Goal: Task Accomplishment & Management: Use online tool/utility

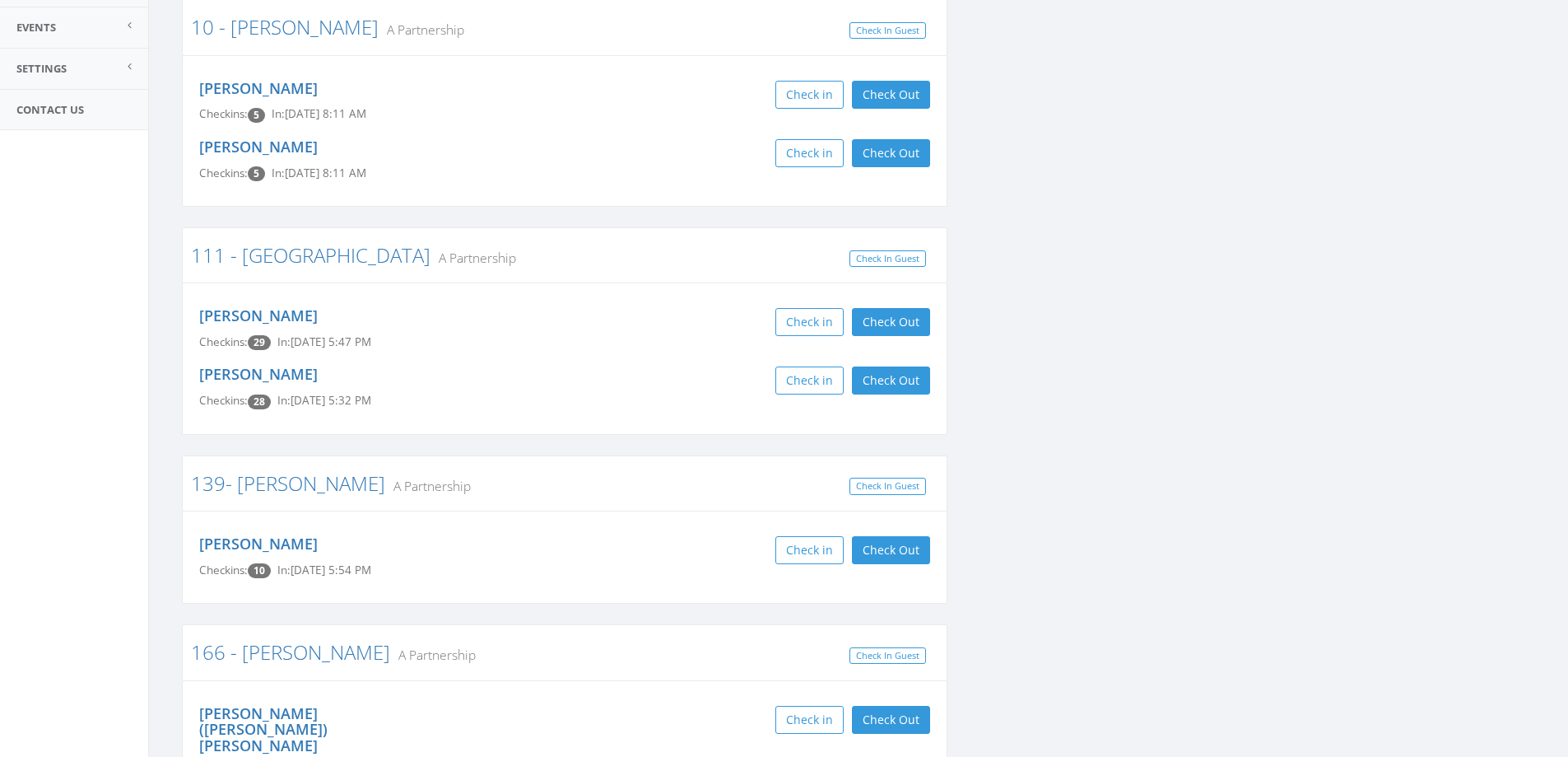
scroll to position [329, 0]
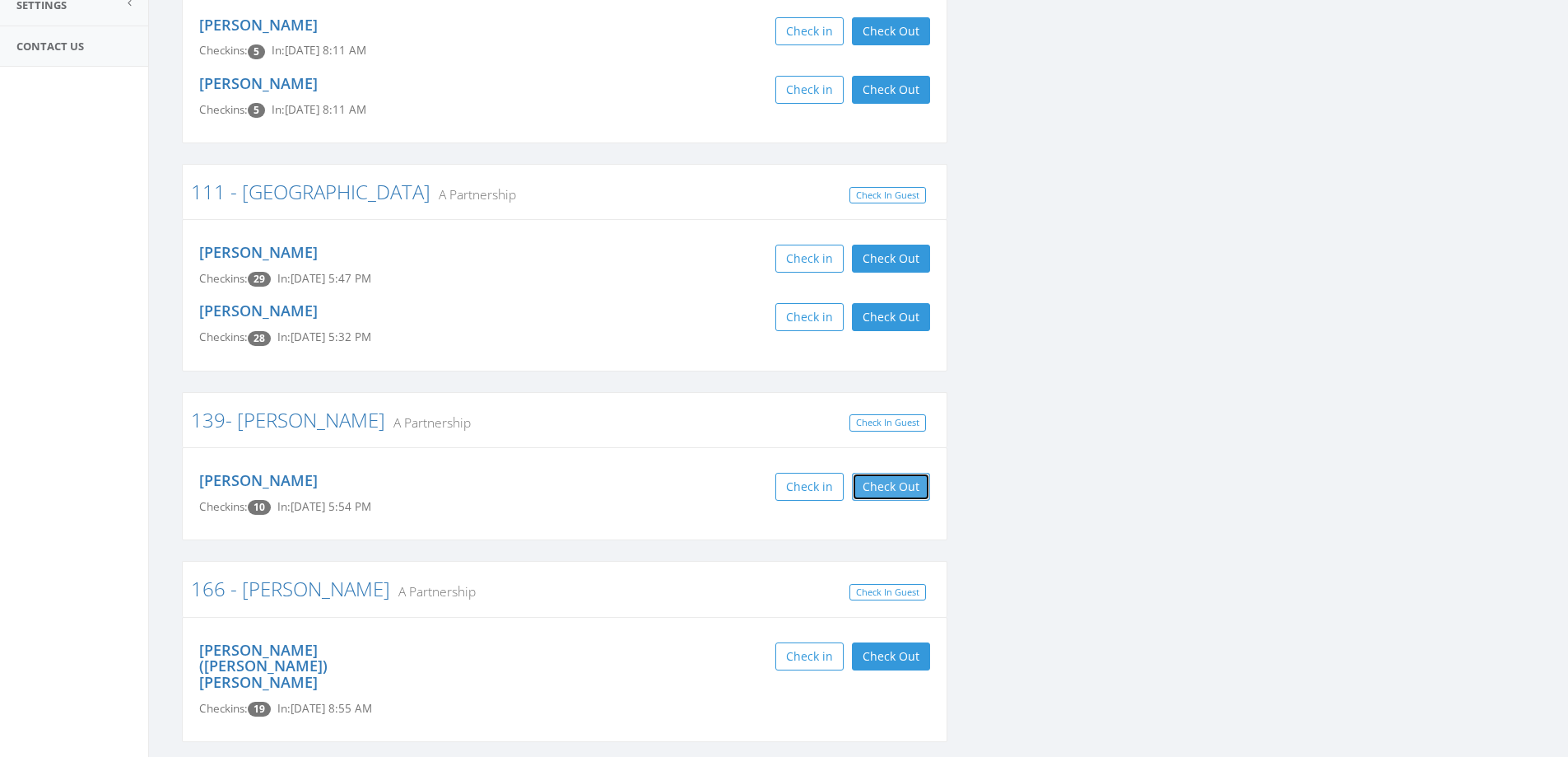
click at [883, 494] on button "Check Out" at bounding box center [890, 486] width 78 height 28
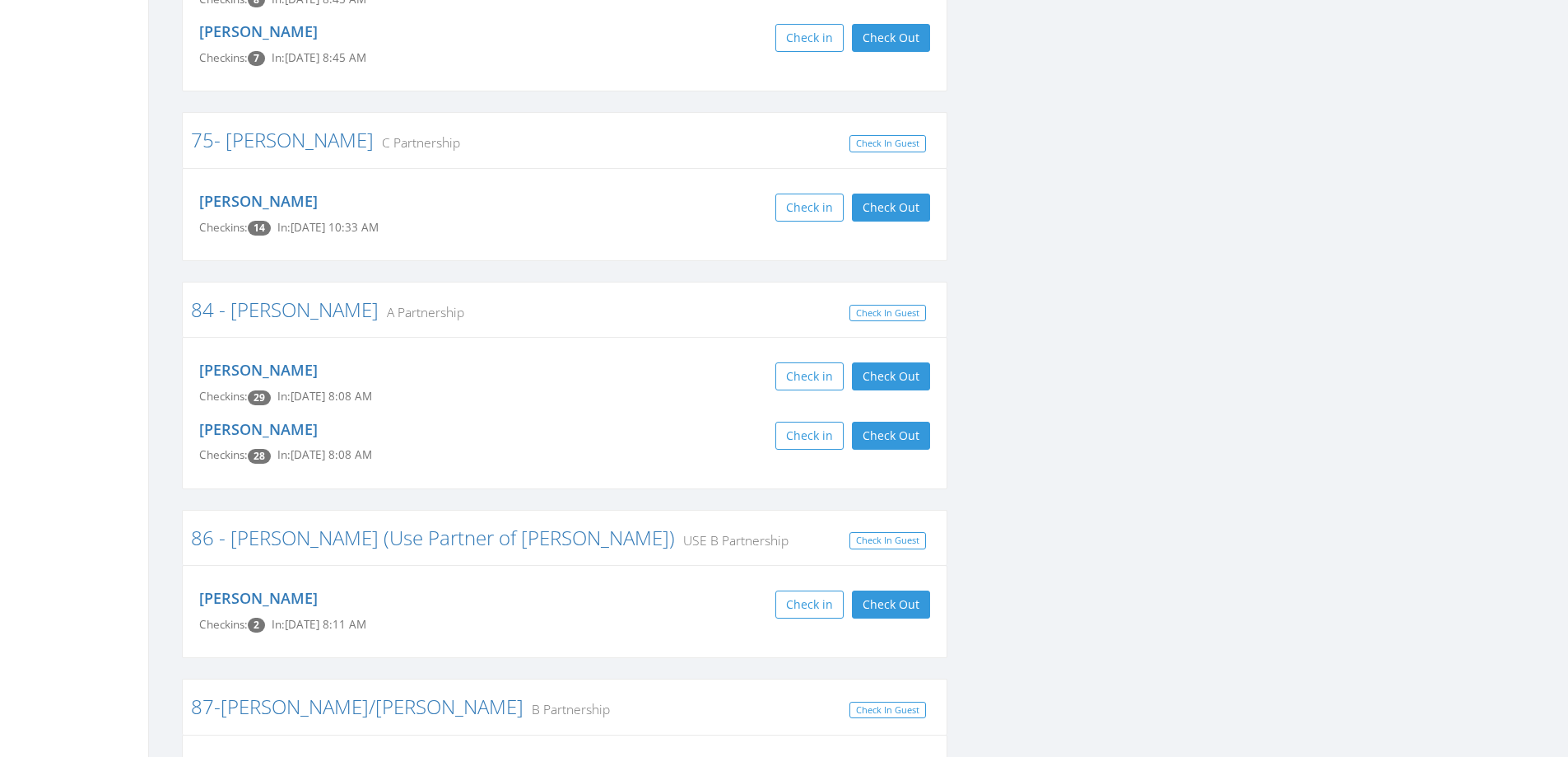
scroll to position [3623, 0]
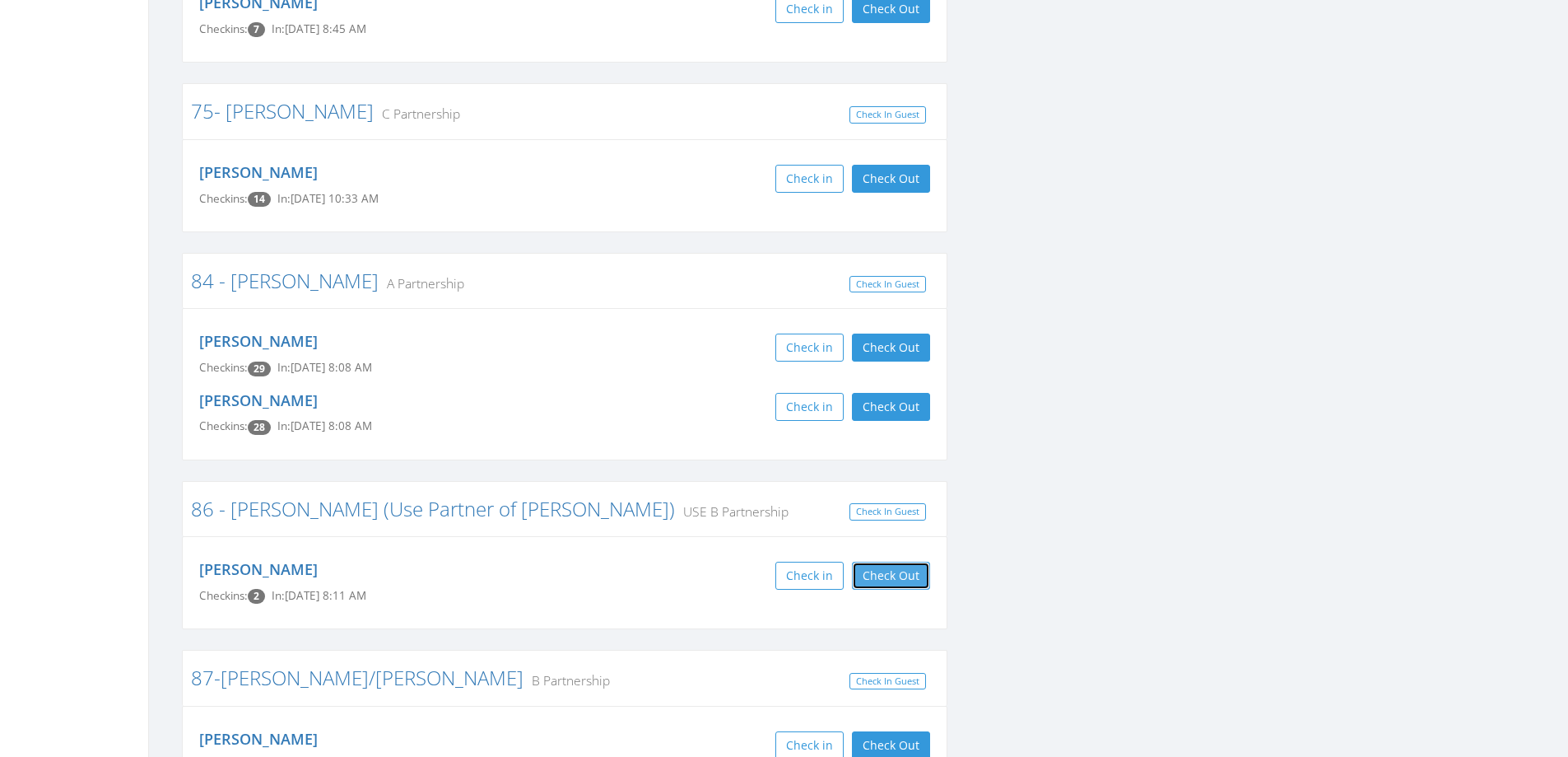
click at [895, 561] on button "Check Out" at bounding box center [890, 575] width 78 height 28
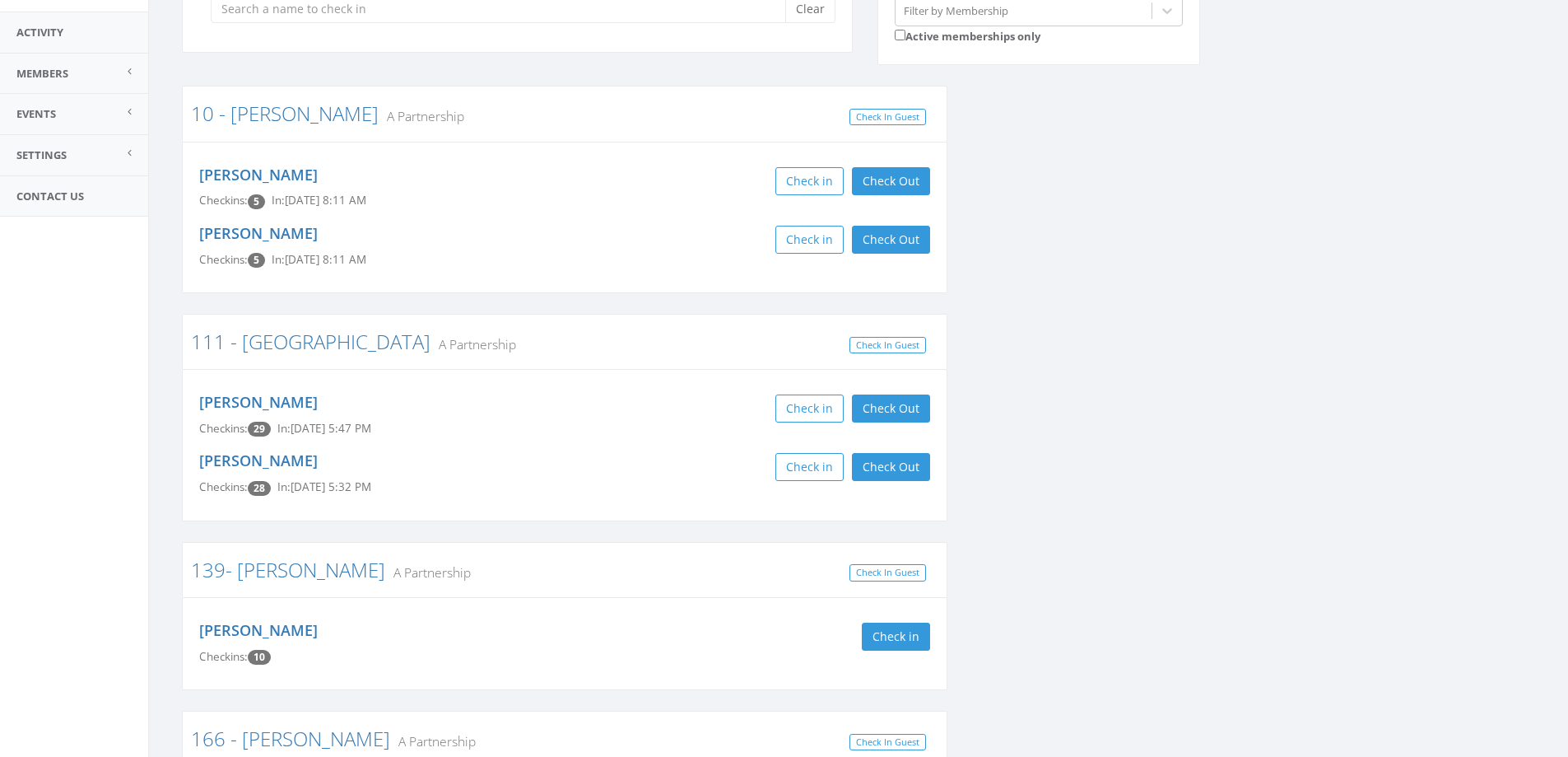
scroll to position [0, 0]
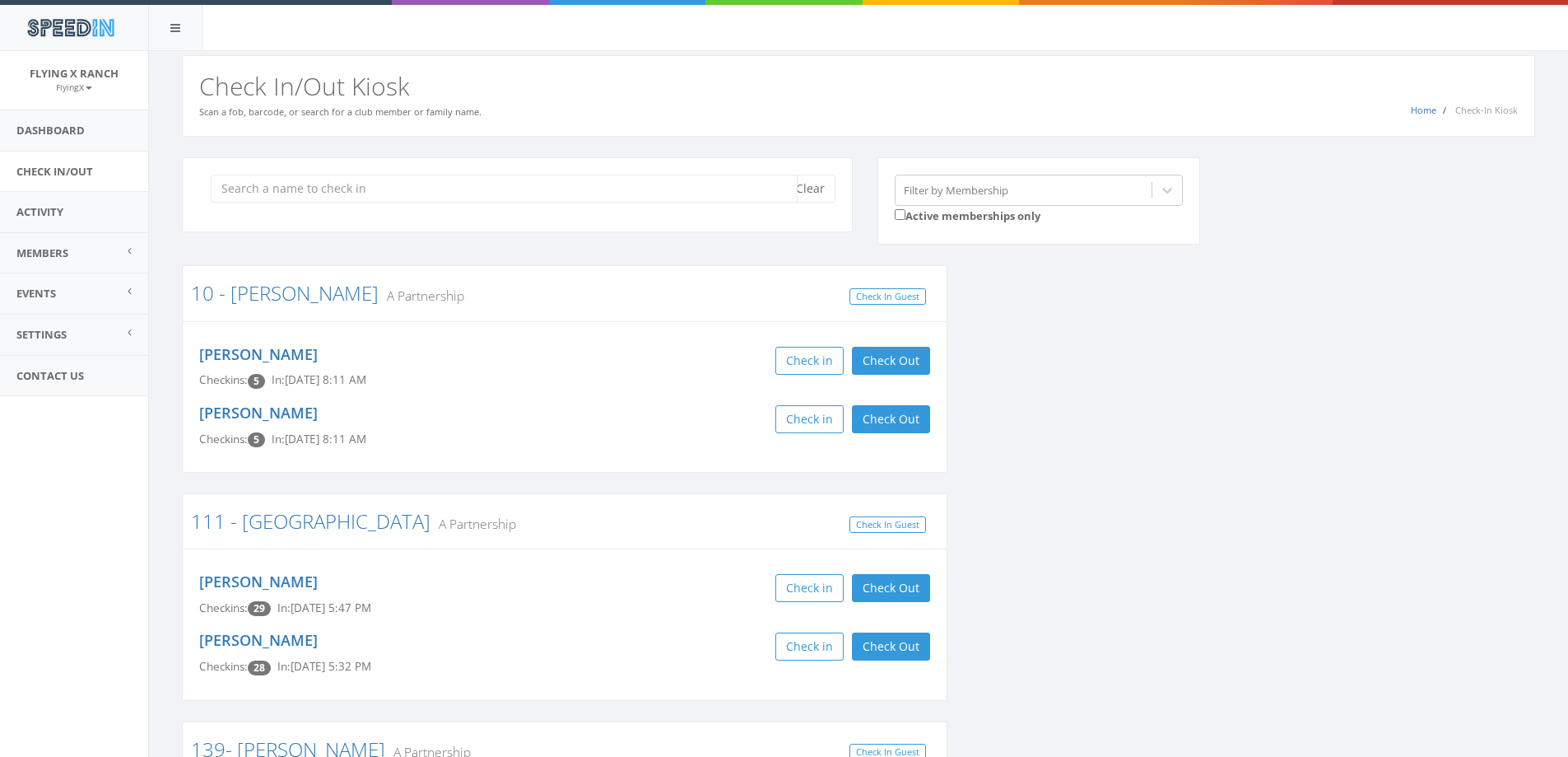
click at [389, 190] on input "search" at bounding box center [504, 189] width 587 height 28
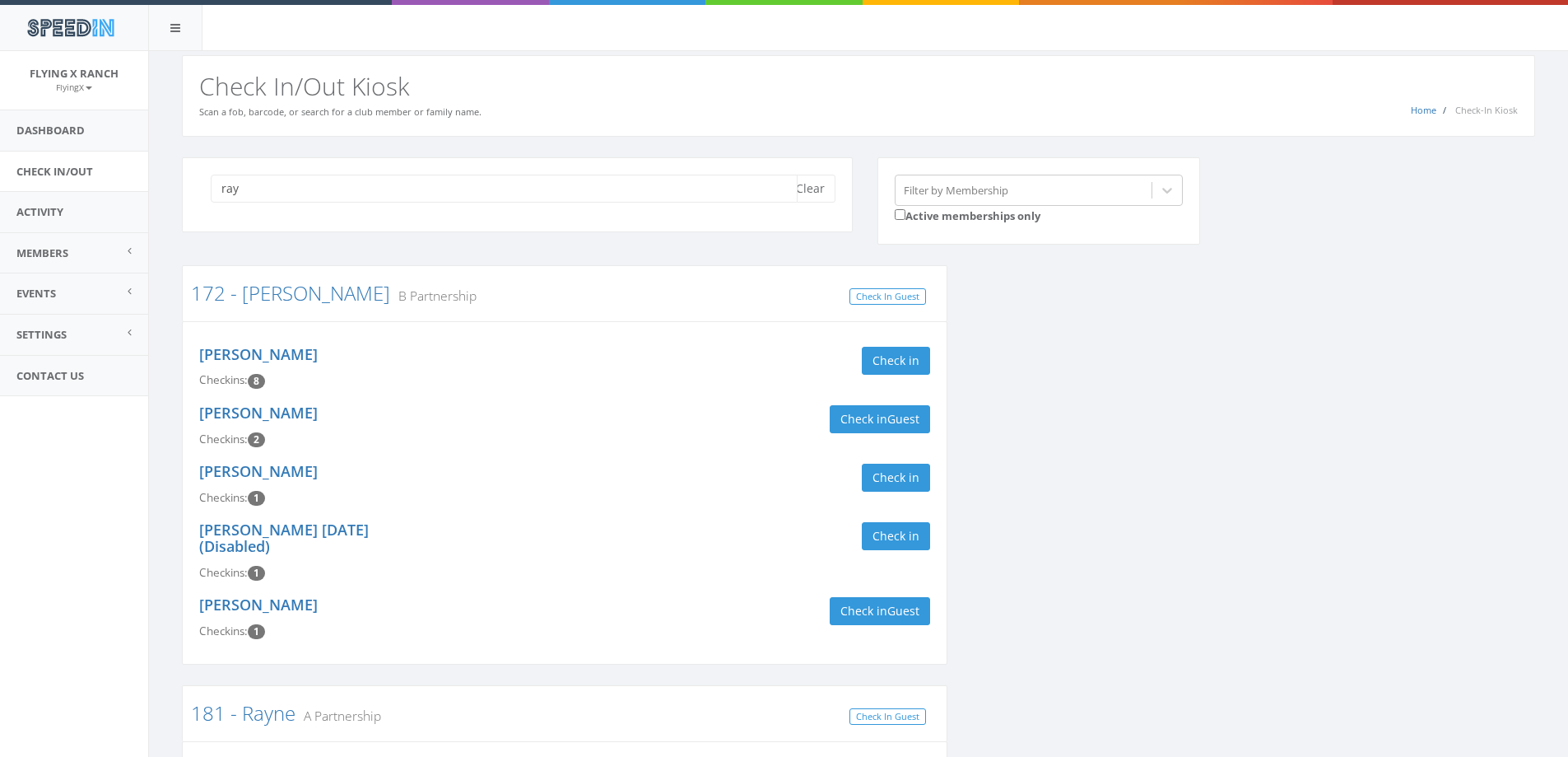
scroll to position [165, 0]
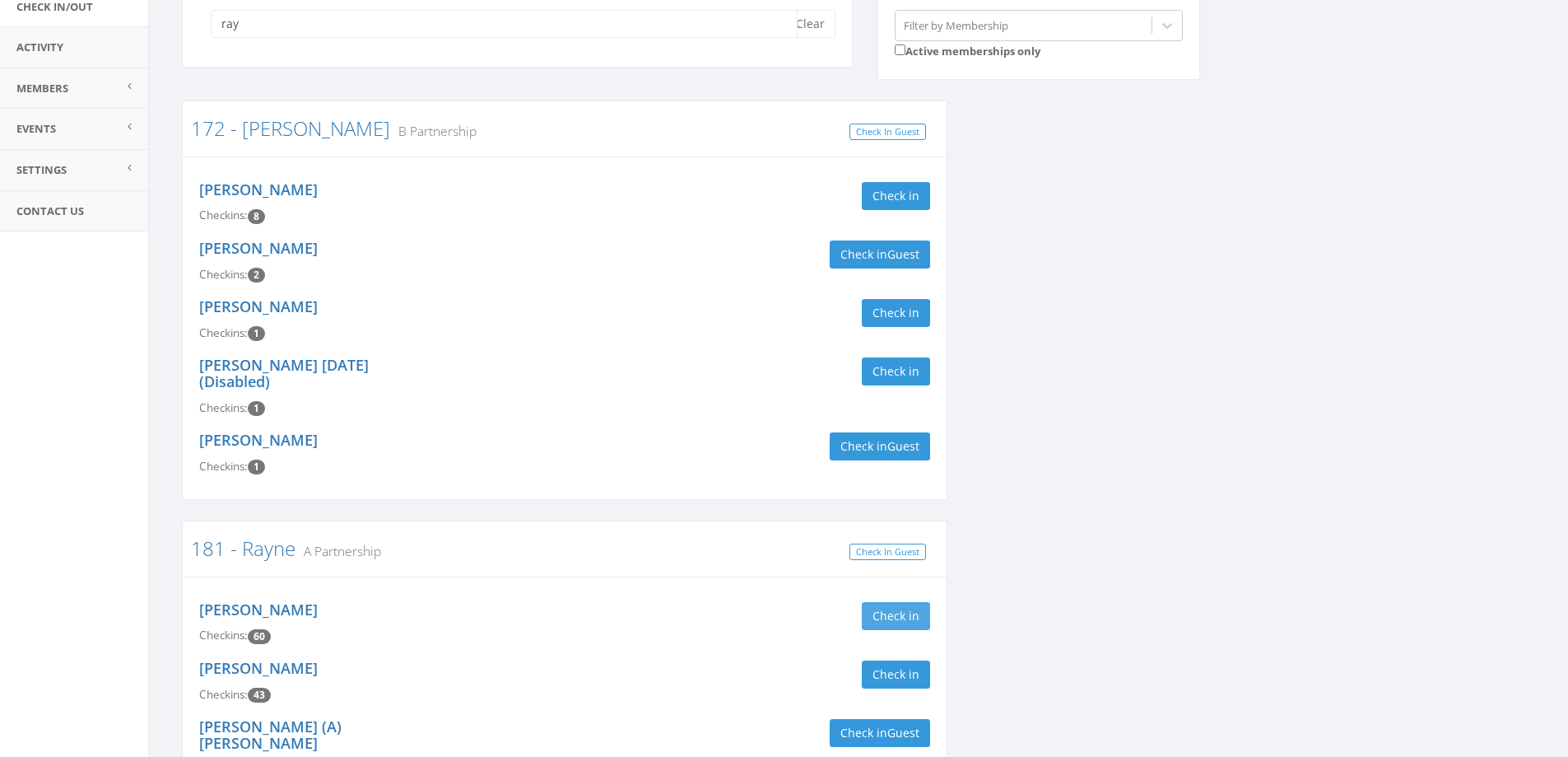
type input "ray"
click at [884, 607] on button "Check in" at bounding box center [895, 616] width 68 height 28
click at [884, 607] on button "Check Out" at bounding box center [890, 616] width 78 height 28
click at [105, 12] on link "Check In/Out" at bounding box center [74, 7] width 148 height 41
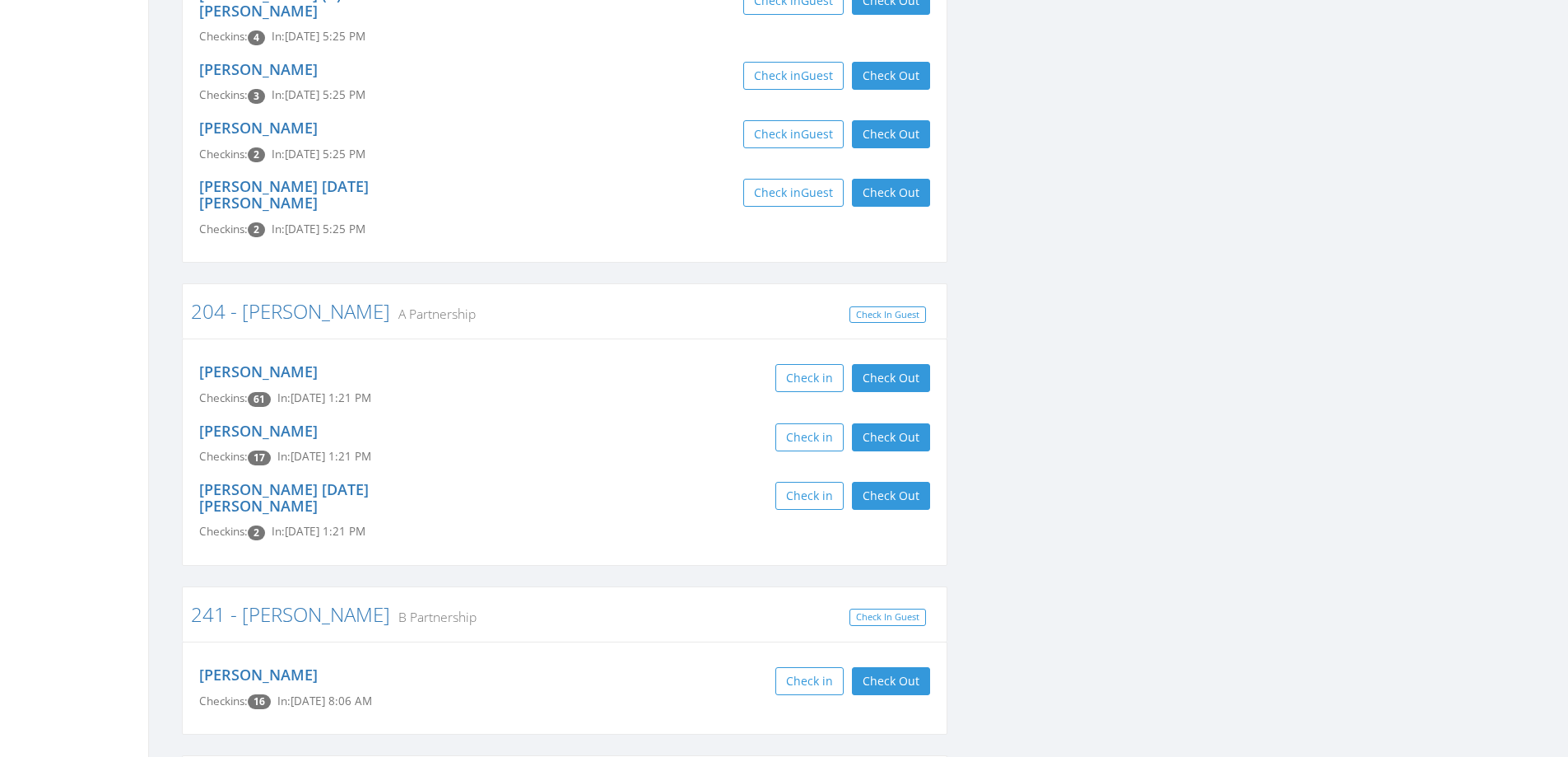
scroll to position [2141, 0]
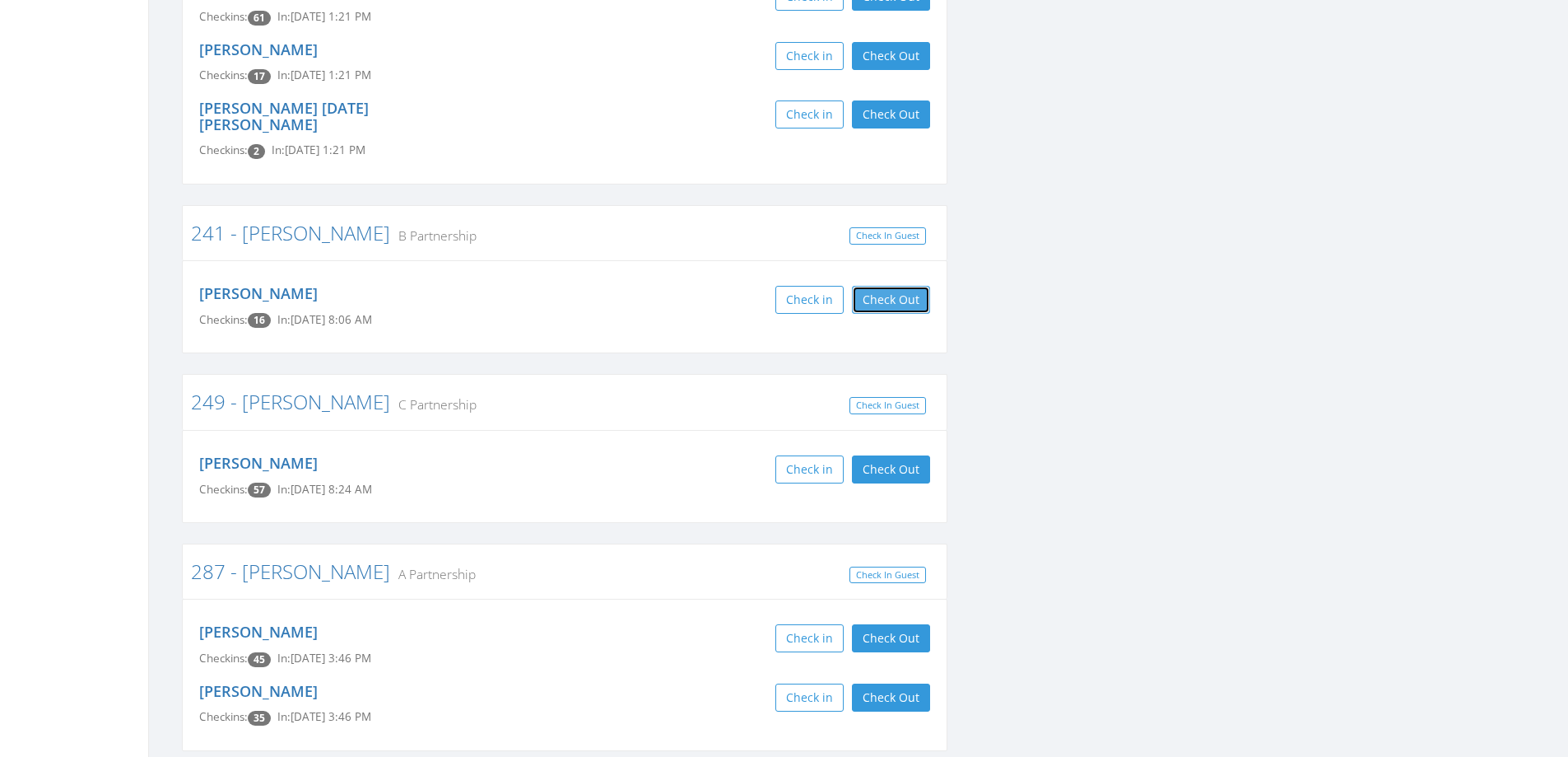
click at [910, 286] on button "Check Out" at bounding box center [890, 299] width 78 height 28
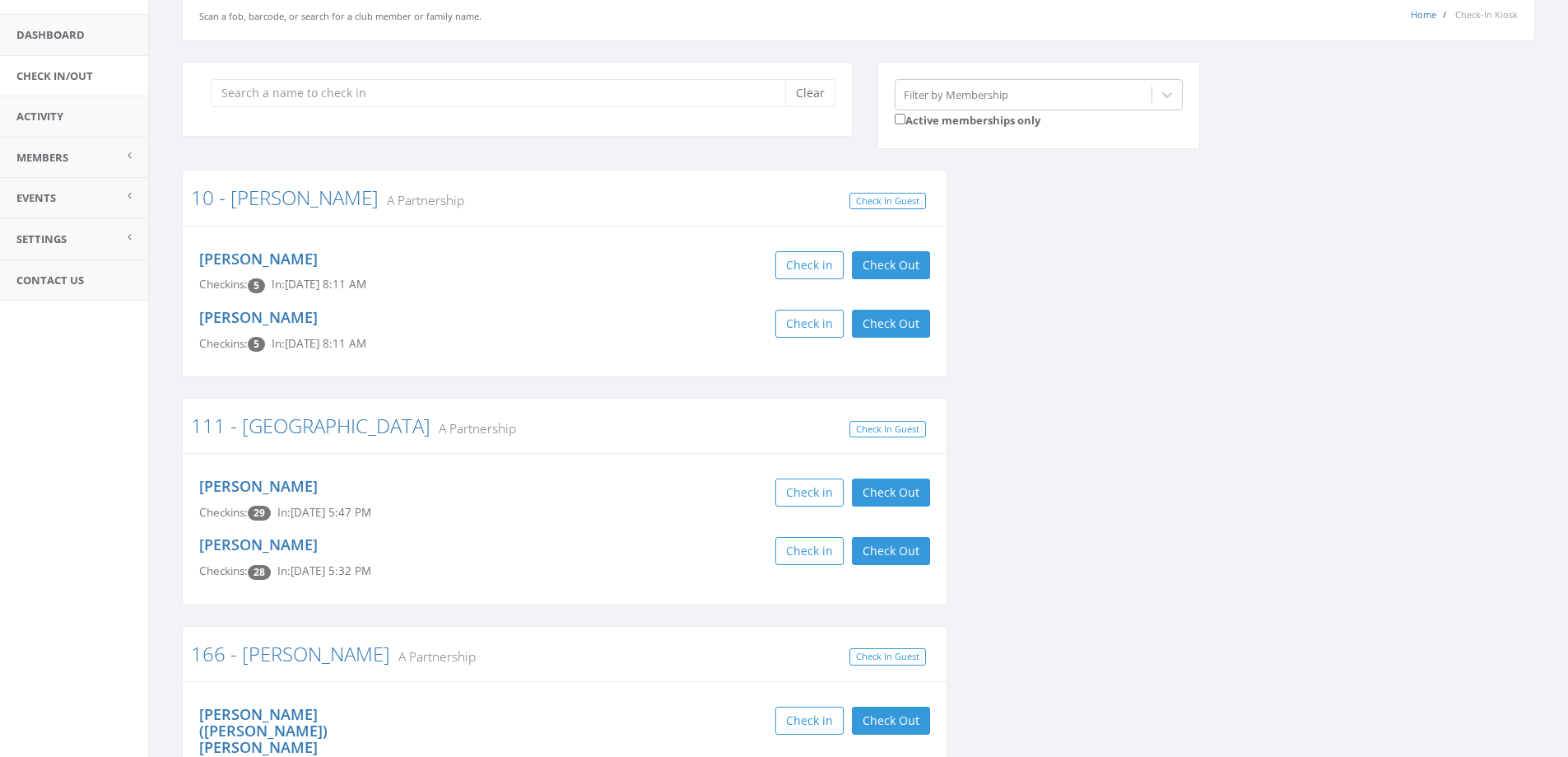
scroll to position [0, 0]
